Goal: Find specific page/section: Find specific page/section

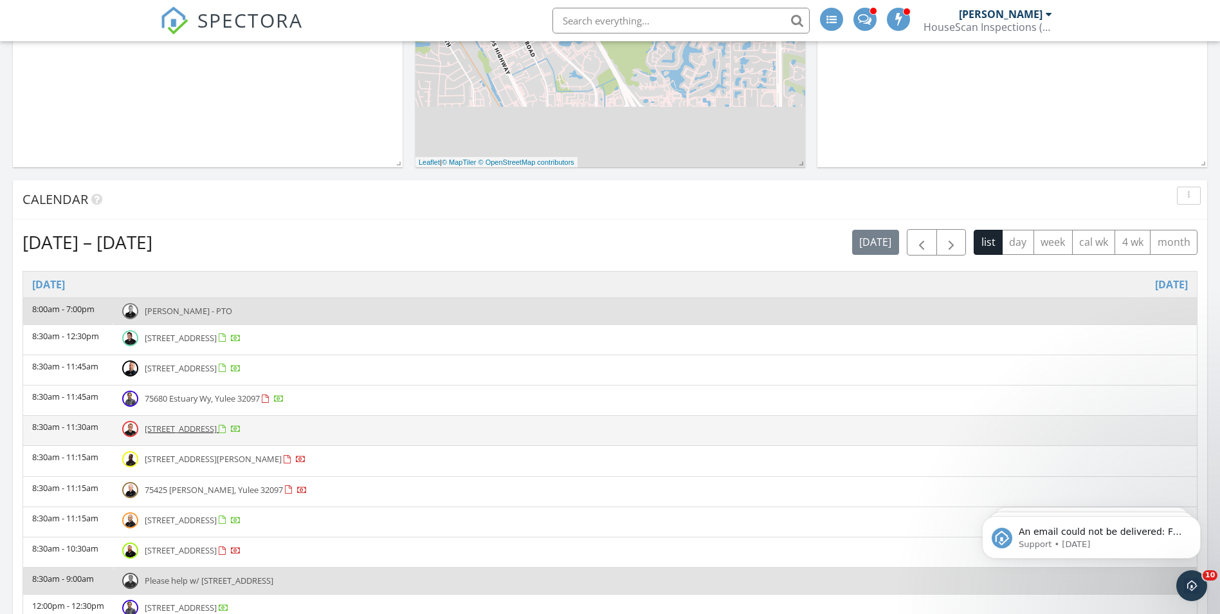
click at [91, 430] on td "8:30am - 11:30am" at bounding box center [68, 430] width 90 height 30
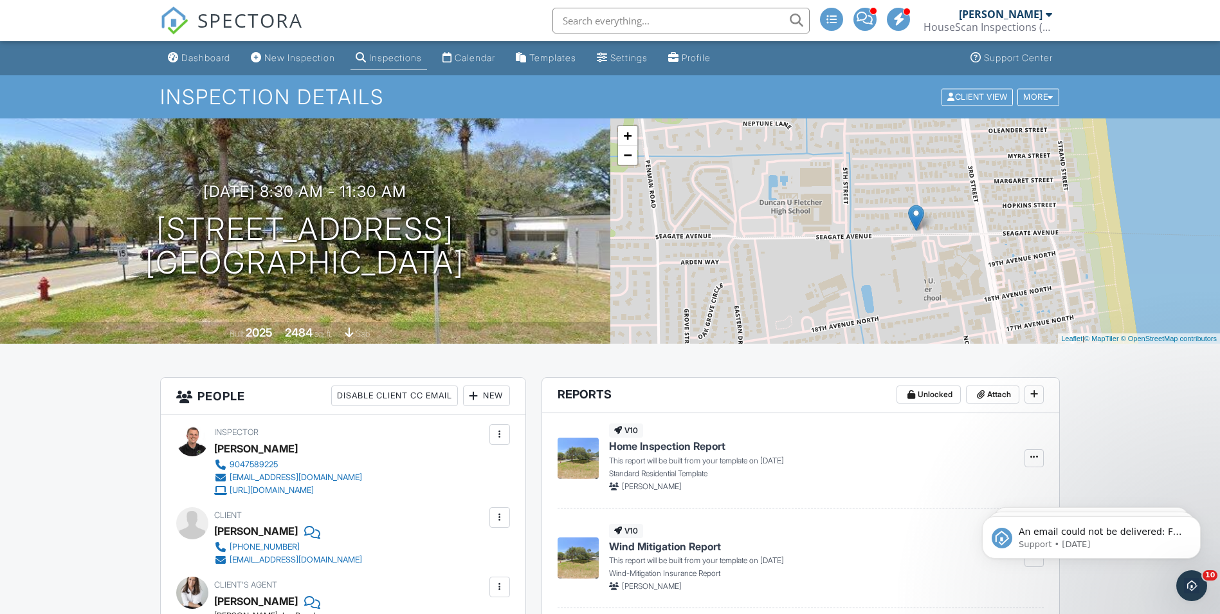
click at [385, 57] on div "Inspections" at bounding box center [395, 57] width 53 height 11
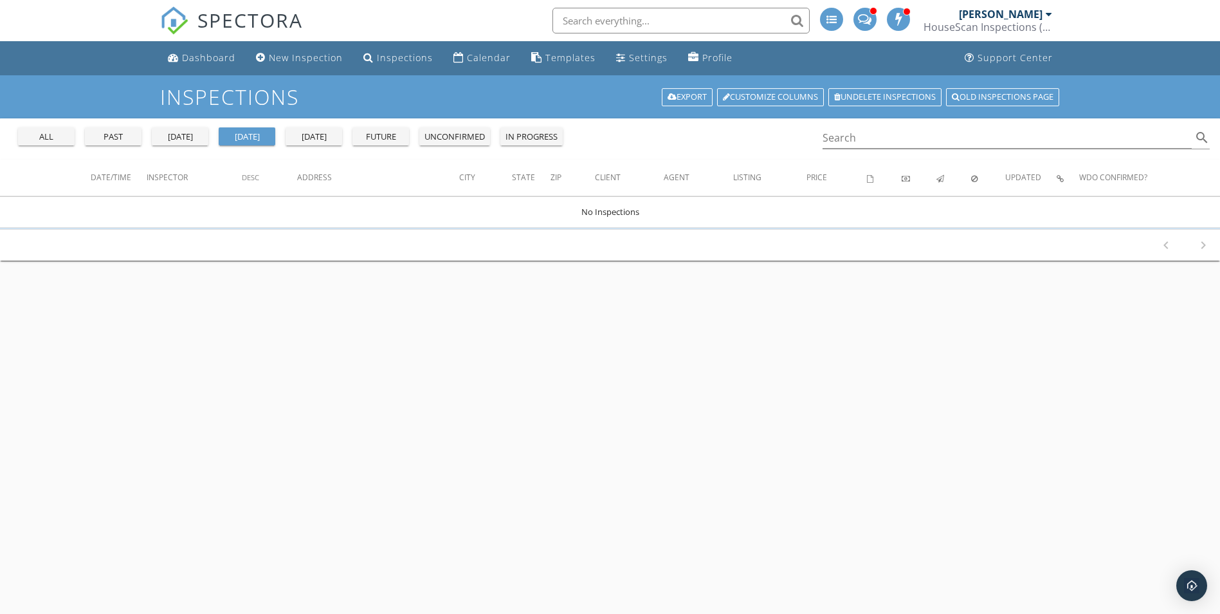
click at [28, 138] on div "all" at bounding box center [46, 137] width 46 height 13
click at [872, 136] on input "Search" at bounding box center [1008, 137] width 370 height 21
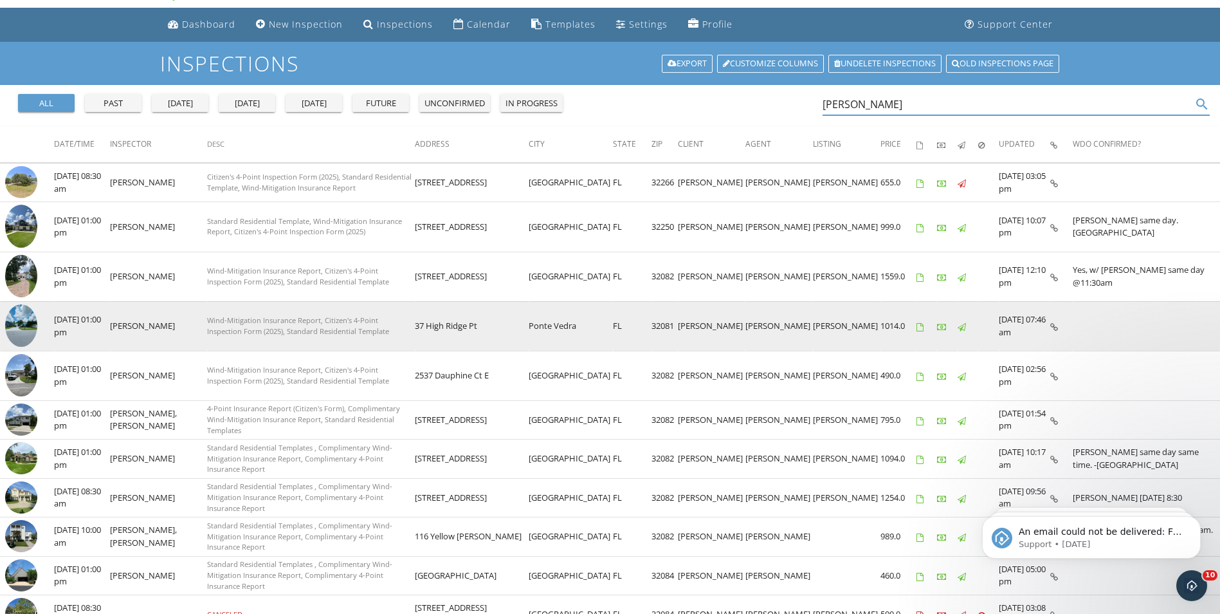
scroll to position [64, 0]
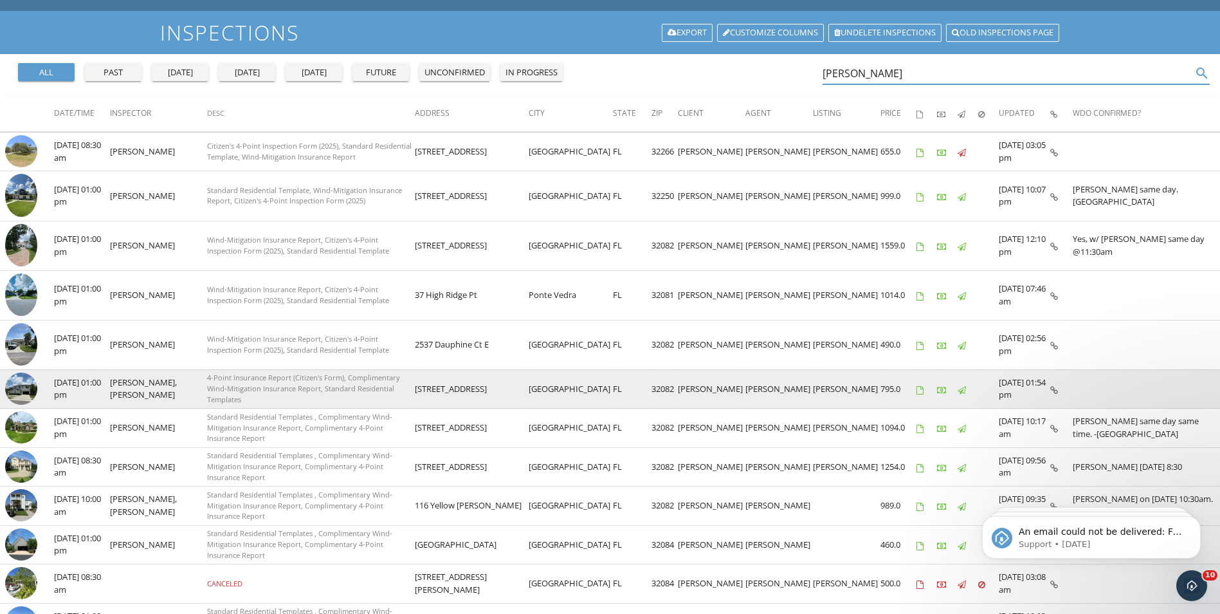
type input "karen tyrr"
click at [21, 387] on img at bounding box center [21, 388] width 32 height 32
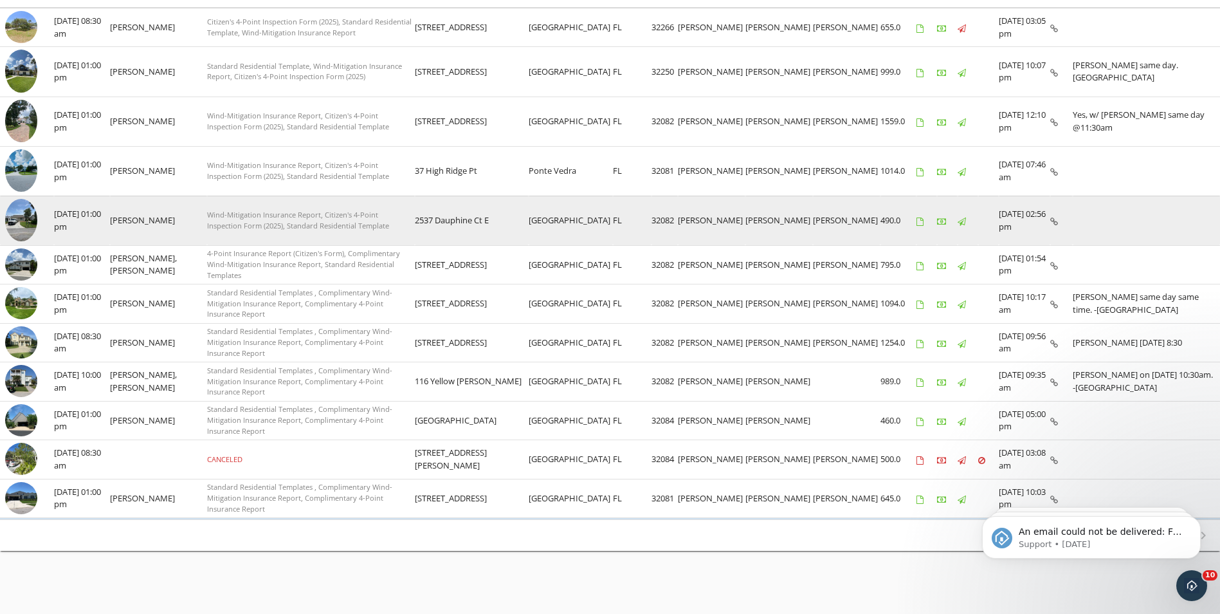
scroll to position [190, 0]
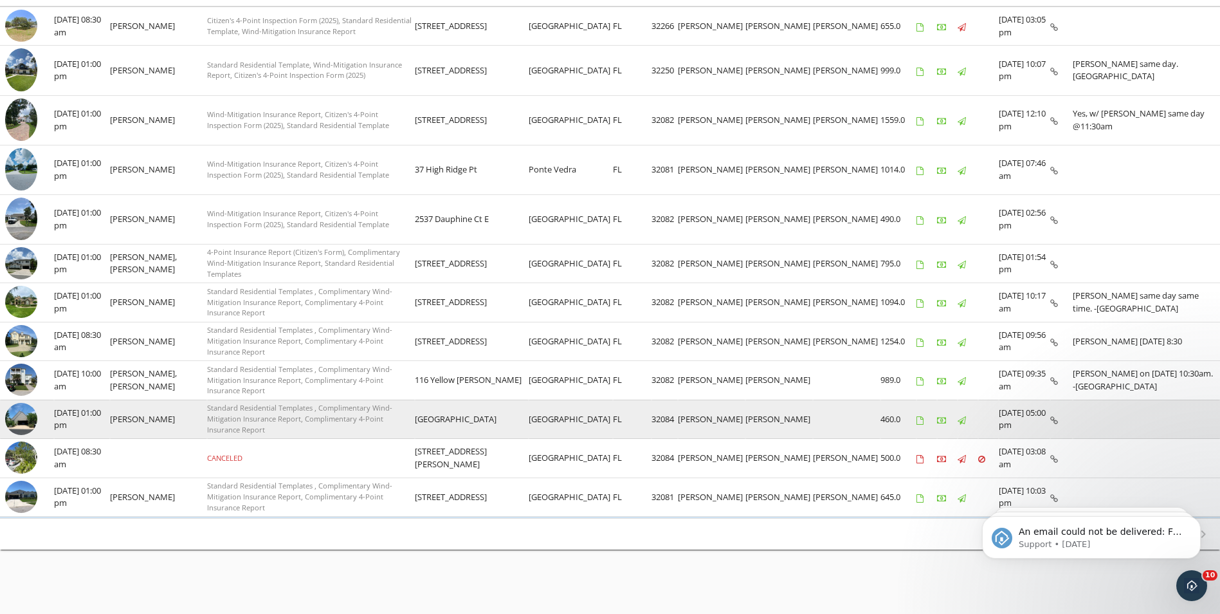
click at [22, 414] on img at bounding box center [21, 419] width 32 height 32
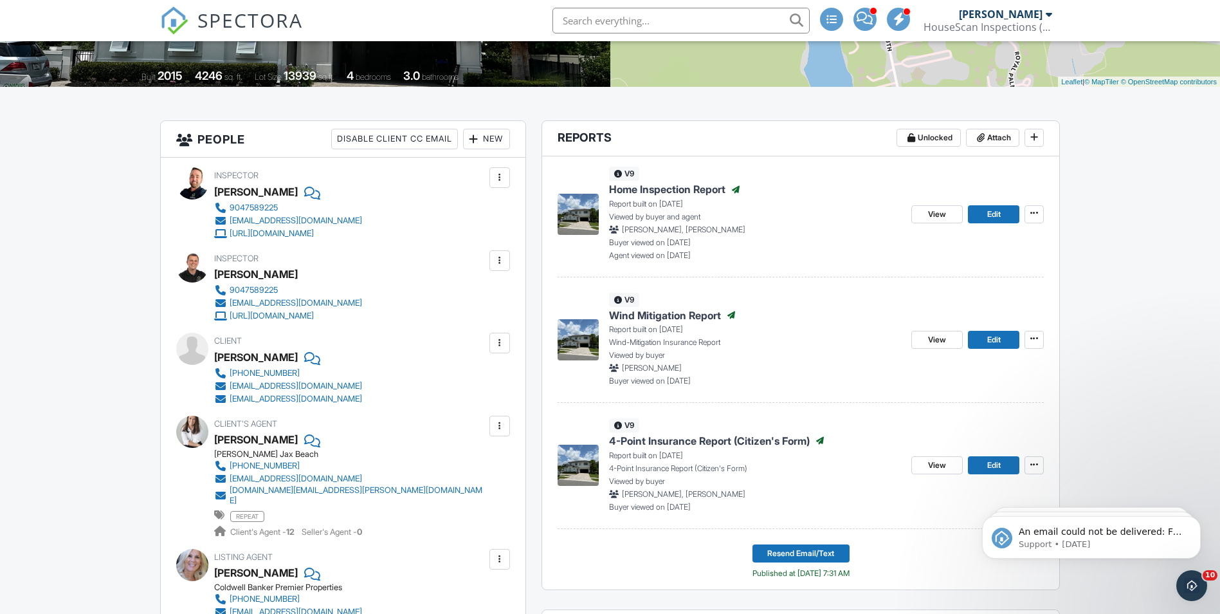
scroll to position [129, 0]
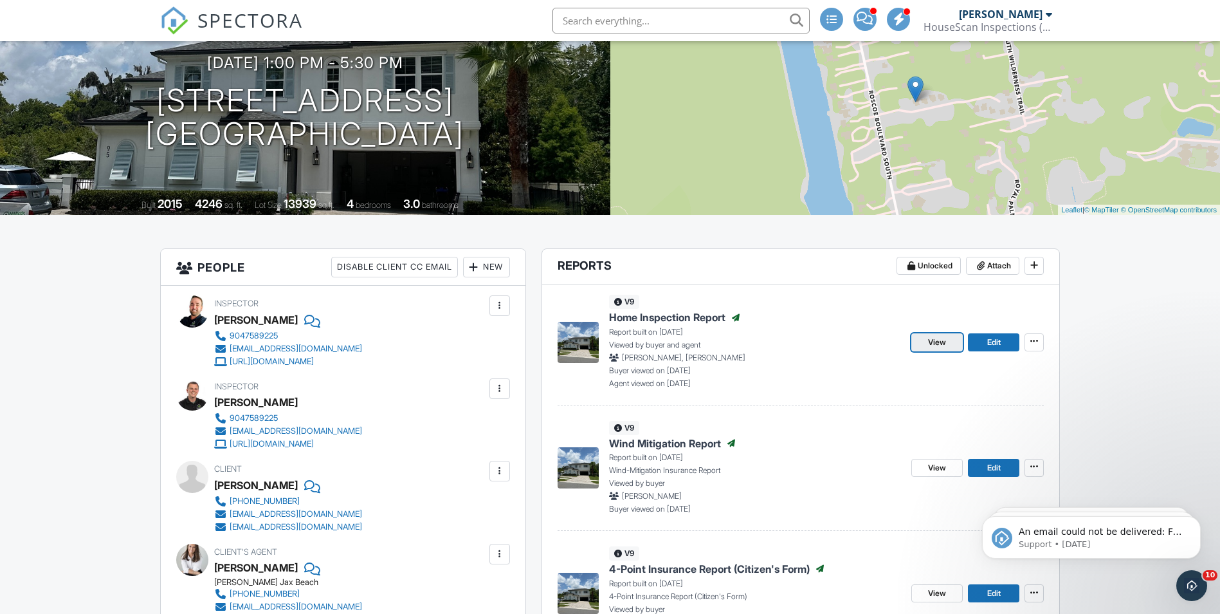
click at [938, 341] on span "View" at bounding box center [937, 342] width 18 height 13
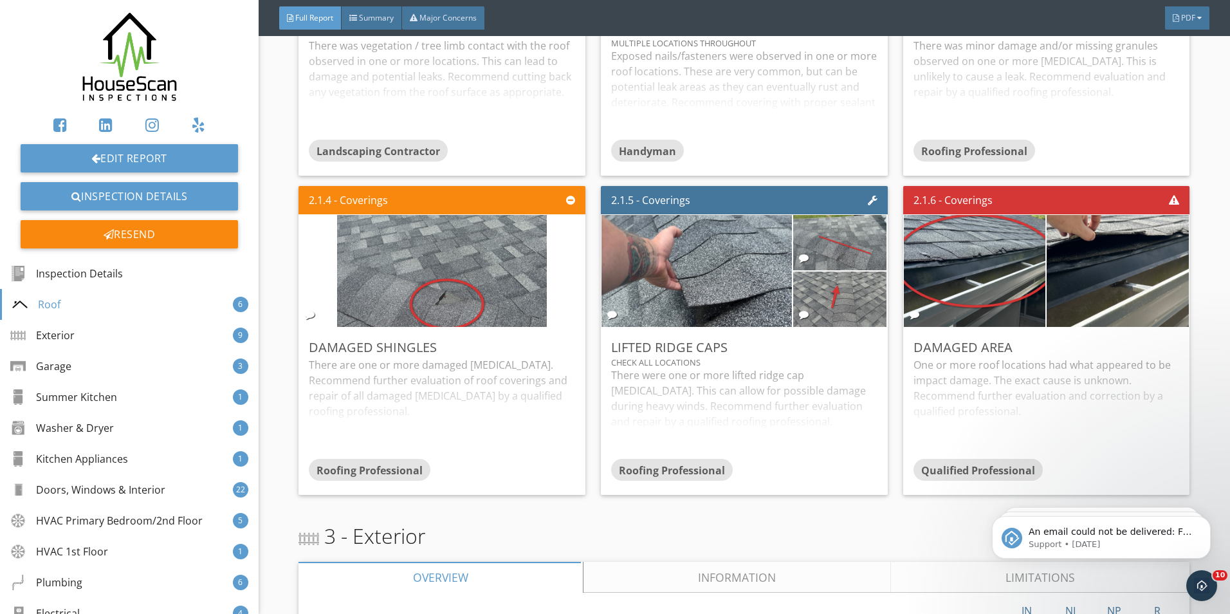
scroll to position [2107, 0]
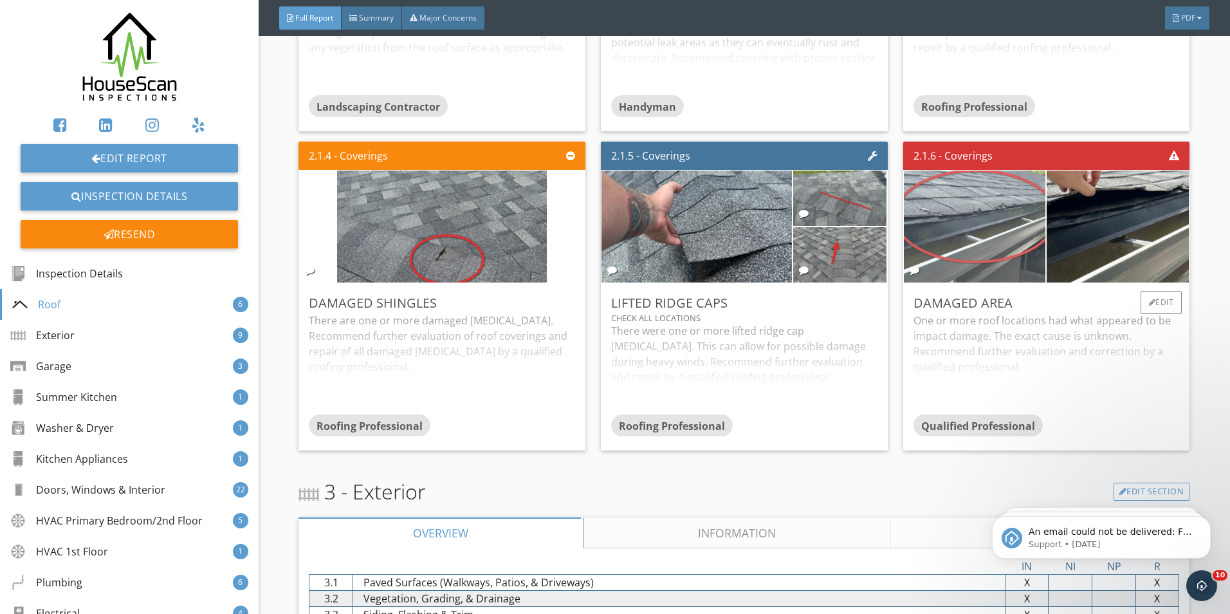
click at [1018, 241] on img at bounding box center [974, 227] width 210 height 280
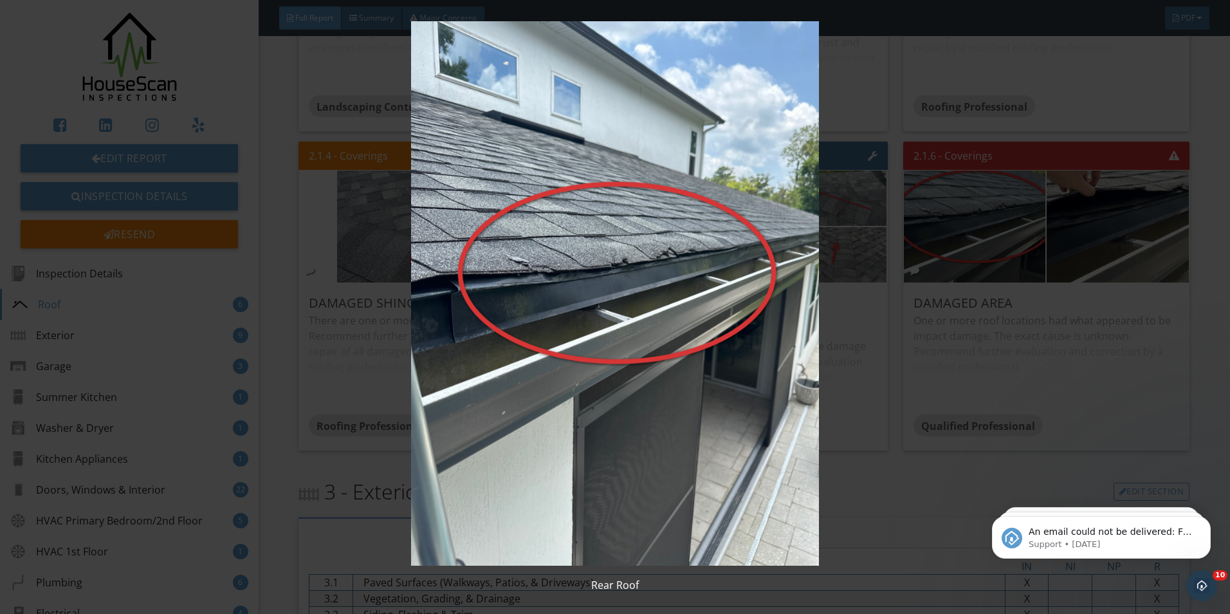
click at [1123, 232] on img at bounding box center [614, 293] width 1129 height 544
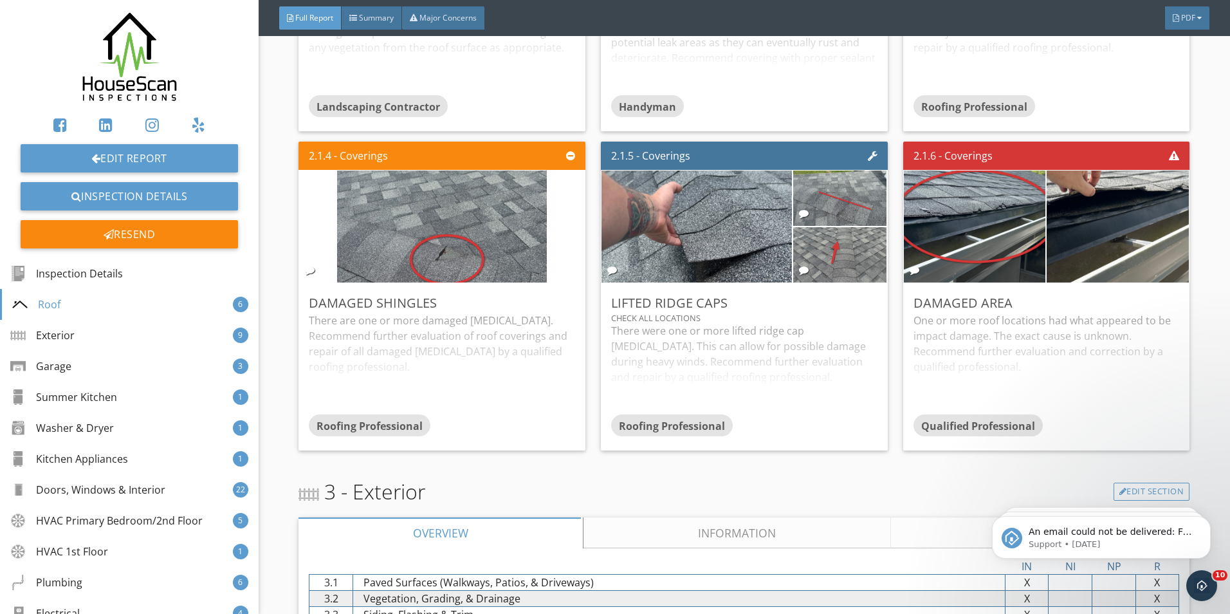
click at [1137, 221] on img at bounding box center [1118, 227] width 210 height 280
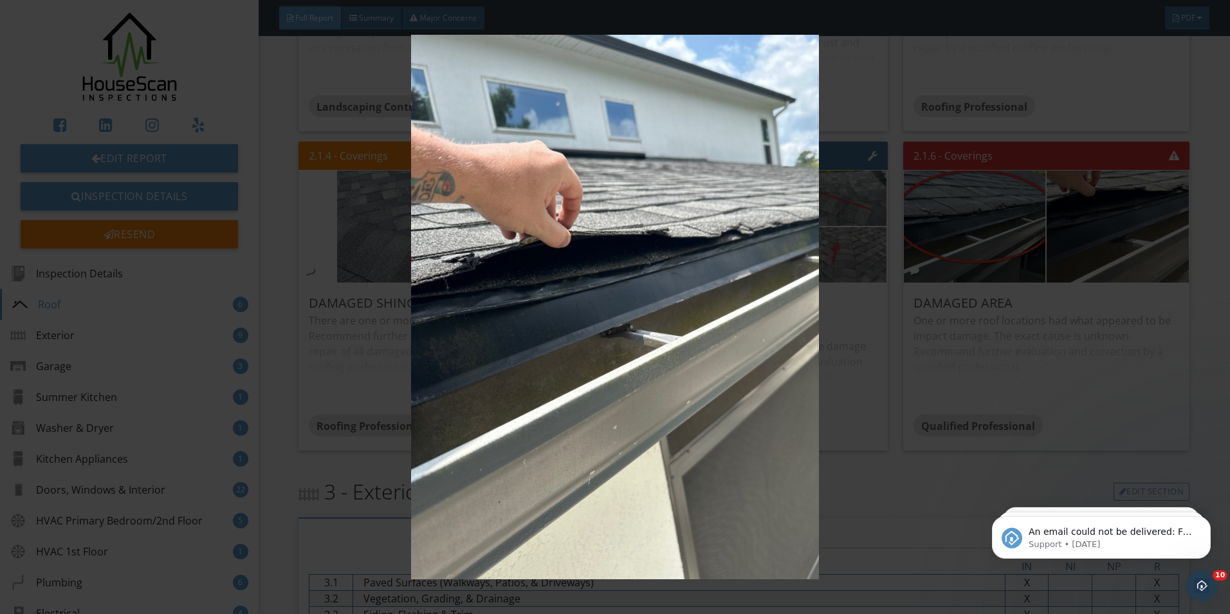
click at [1147, 232] on img at bounding box center [614, 307] width 1129 height 544
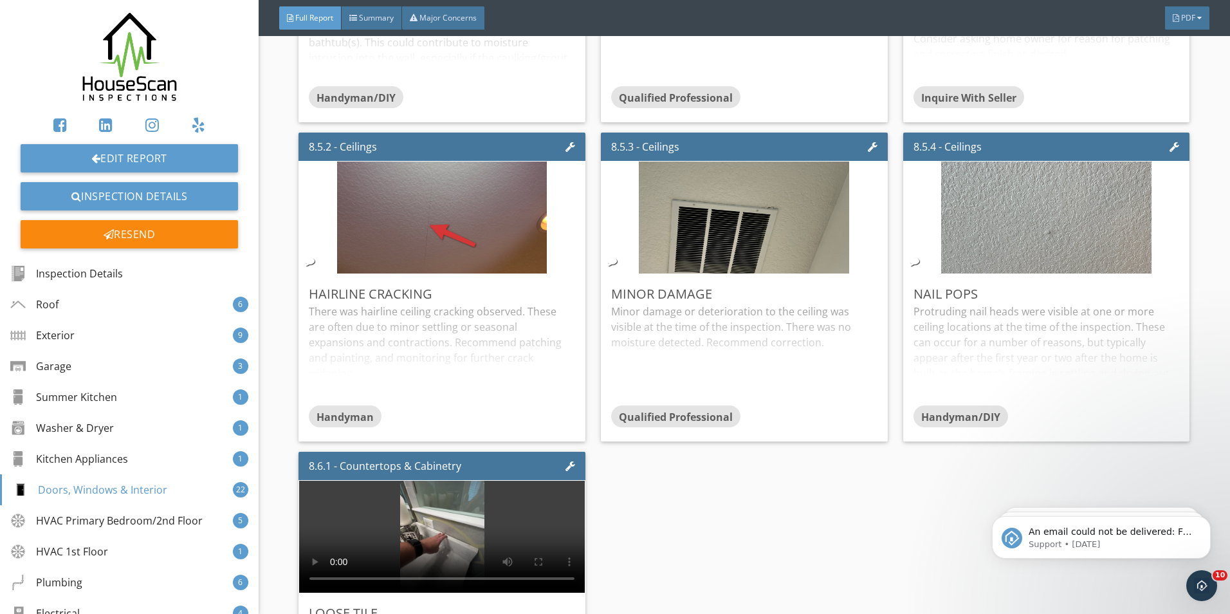
scroll to position [7852, 0]
